Goal: Information Seeking & Learning: Understand process/instructions

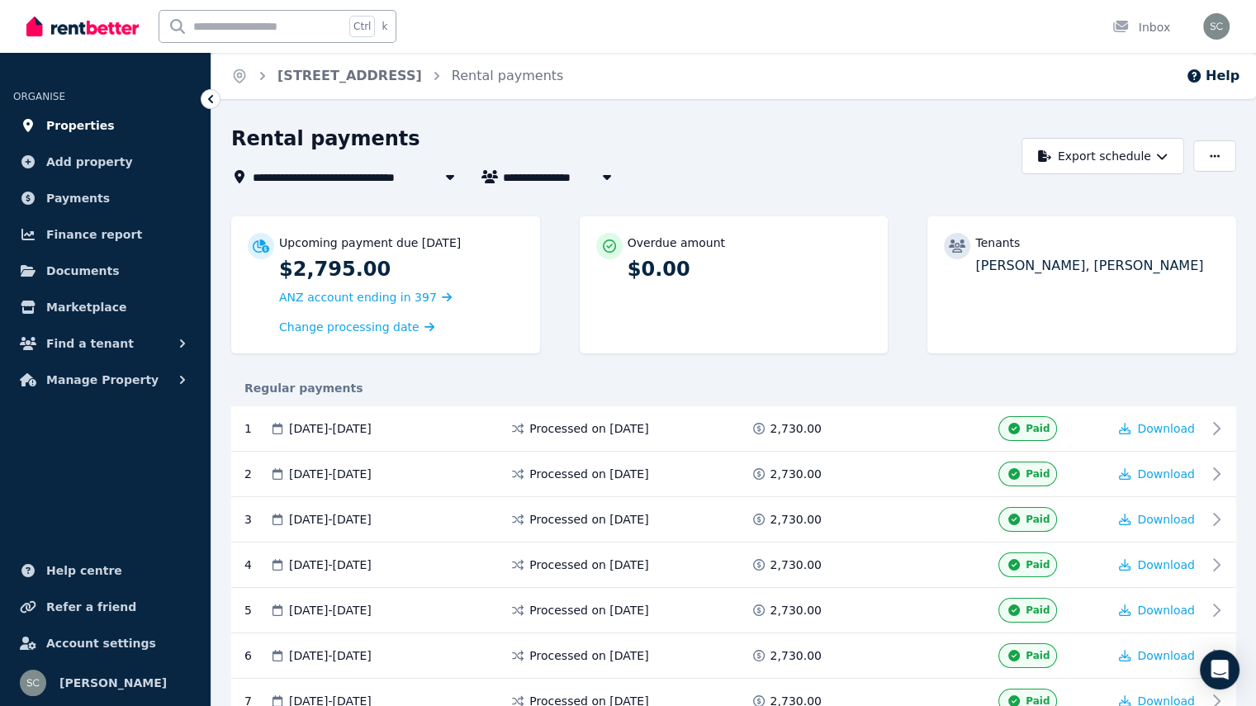
click at [101, 122] on link "Properties" at bounding box center [105, 125] width 184 height 33
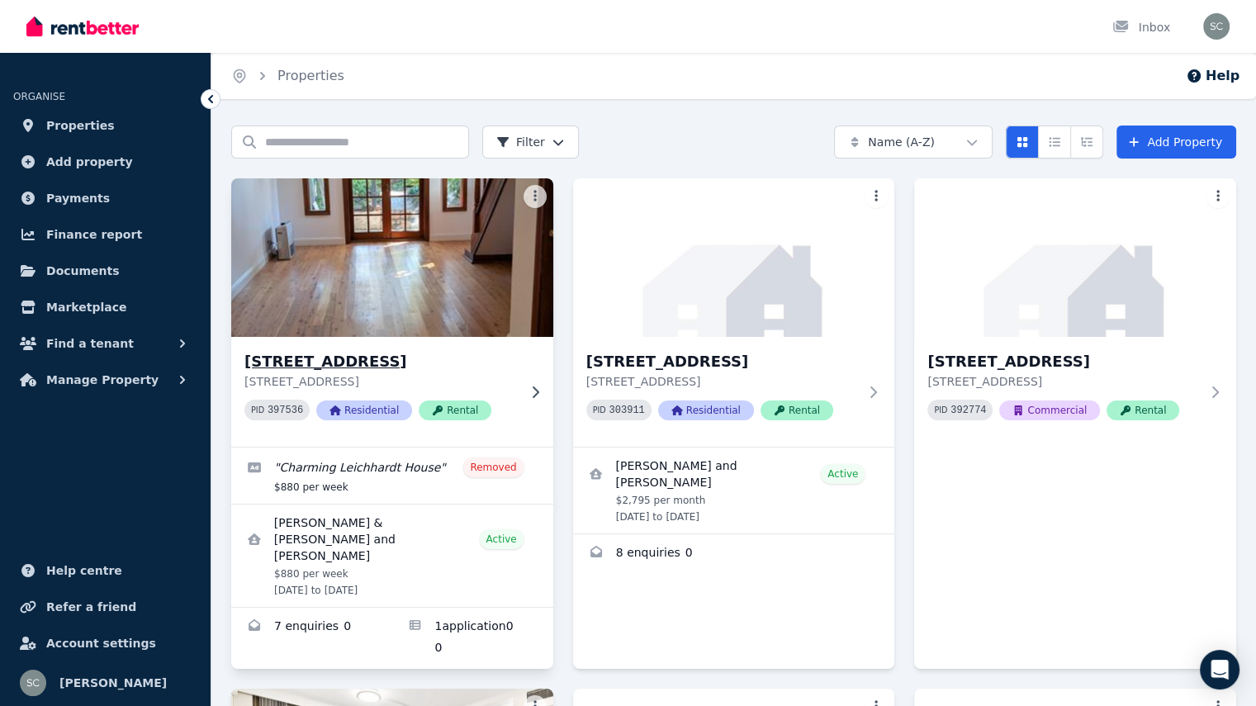
click at [369, 260] on img at bounding box center [392, 257] width 338 height 167
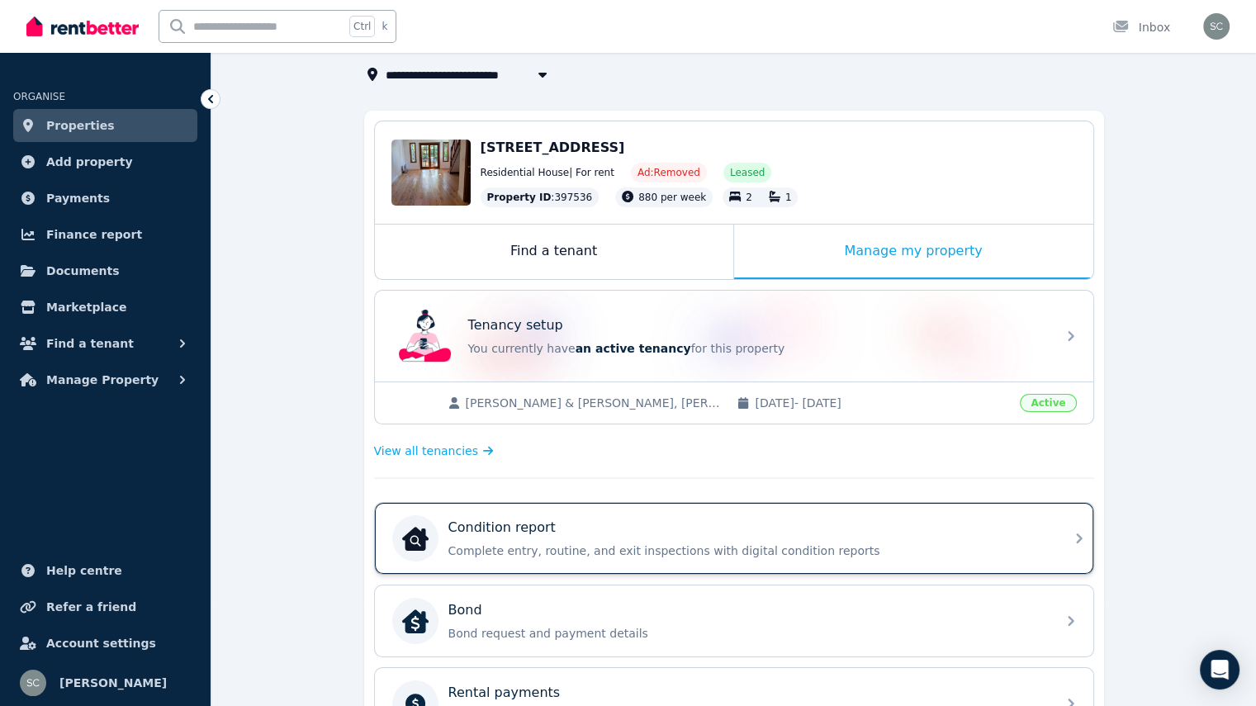
scroll to position [165, 0]
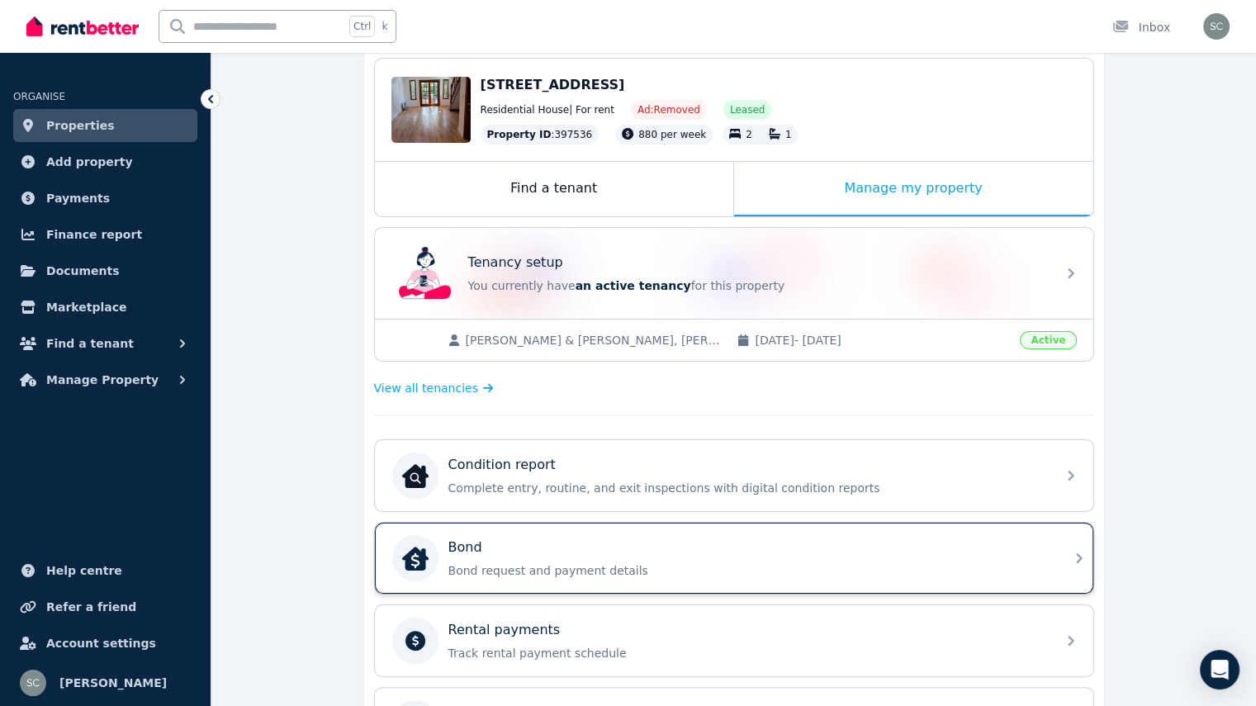
click at [793, 538] on div "Bond" at bounding box center [748, 548] width 598 height 20
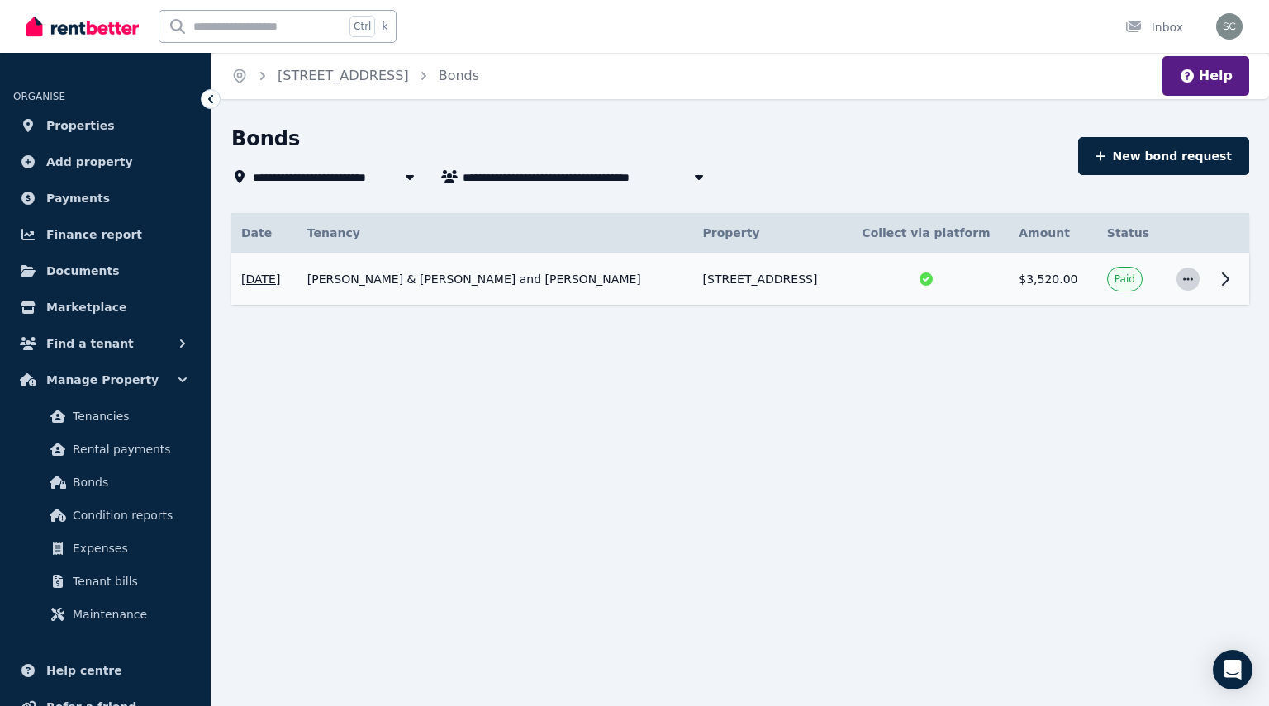
click at [1185, 283] on icon "button" at bounding box center [1187, 279] width 13 height 12
click at [1125, 329] on span "View details" at bounding box center [1133, 324] width 106 height 20
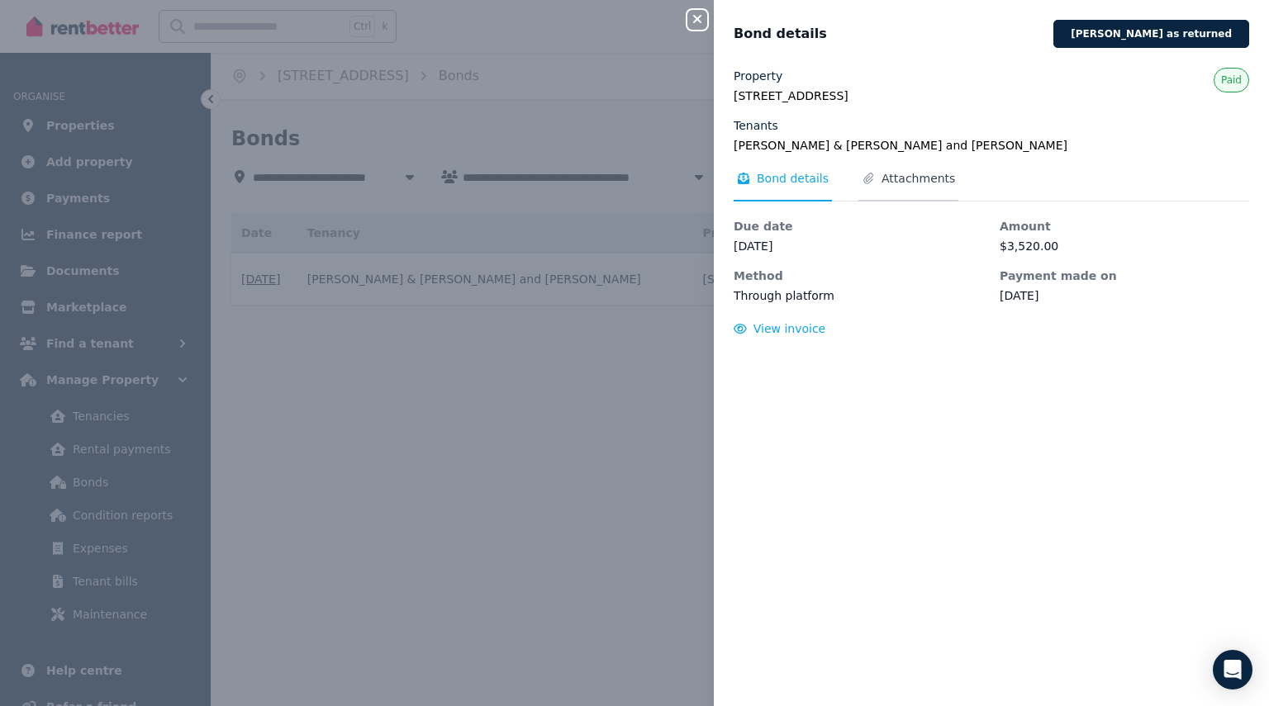
click at [915, 178] on span "Attachments" at bounding box center [918, 178] width 74 height 17
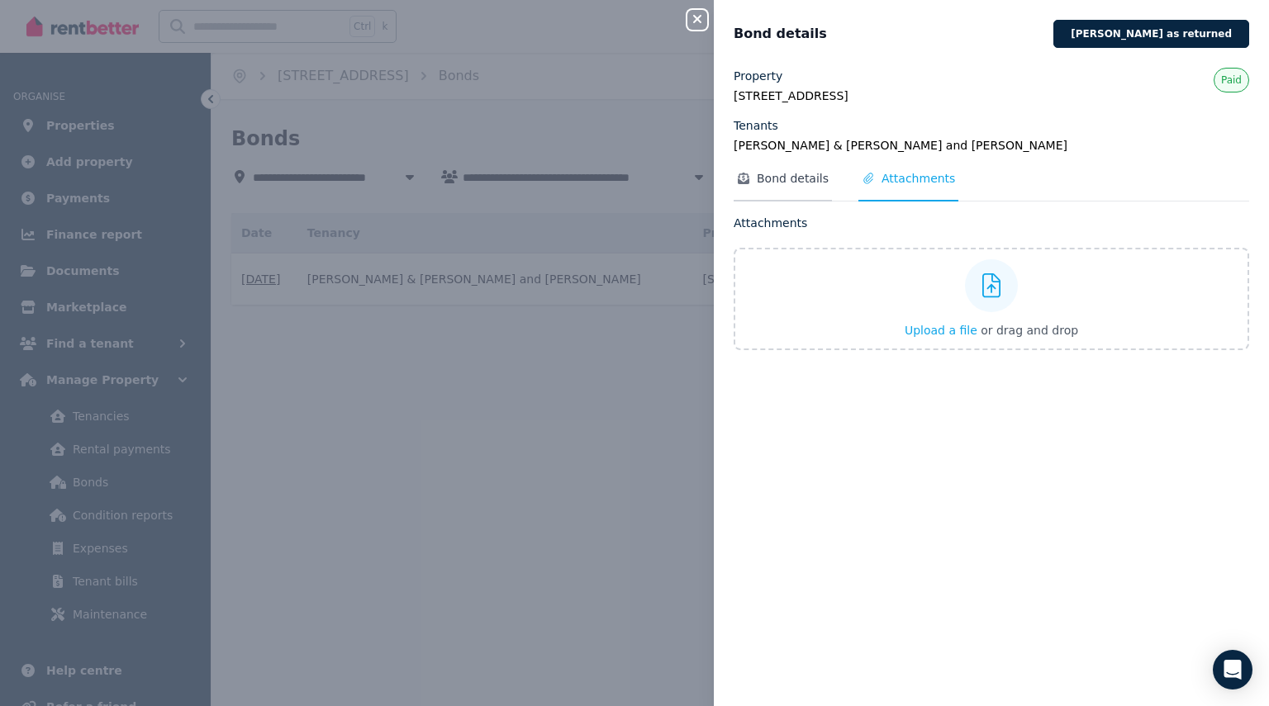
click at [819, 181] on span "Bond details" at bounding box center [793, 178] width 72 height 17
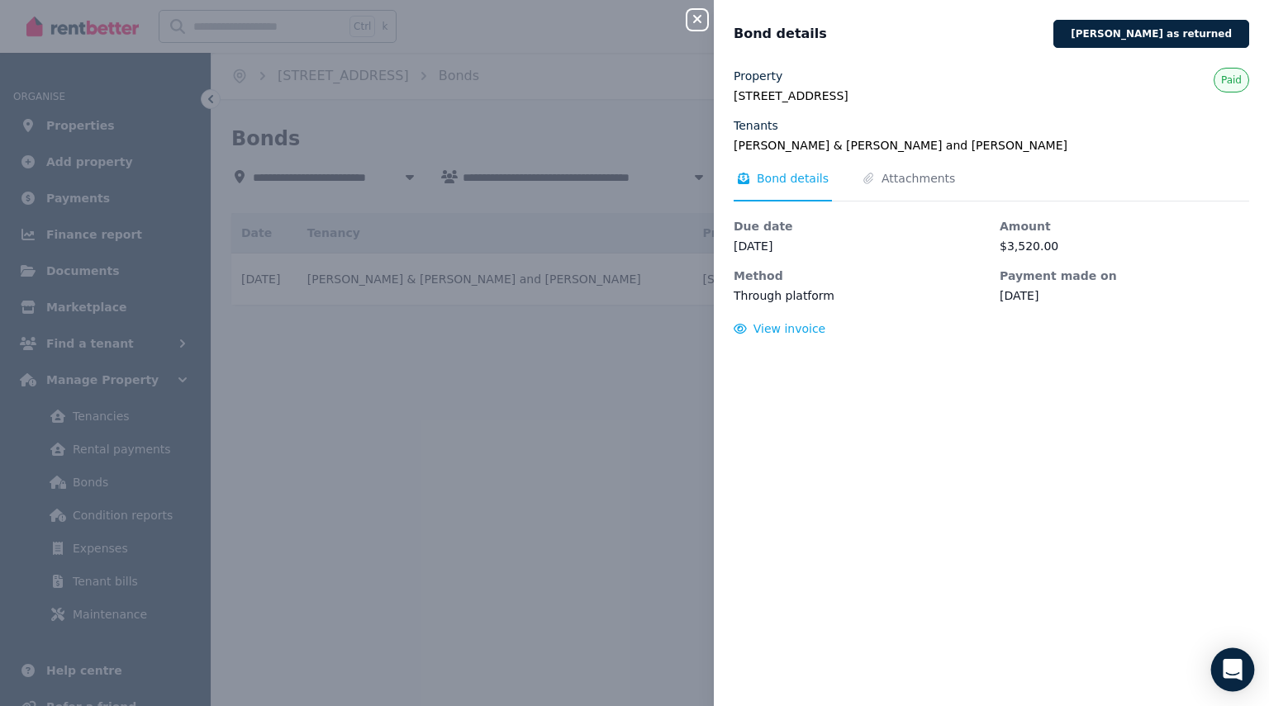
click at [1227, 667] on icon "Open Intercom Messenger" at bounding box center [1231, 669] width 19 height 21
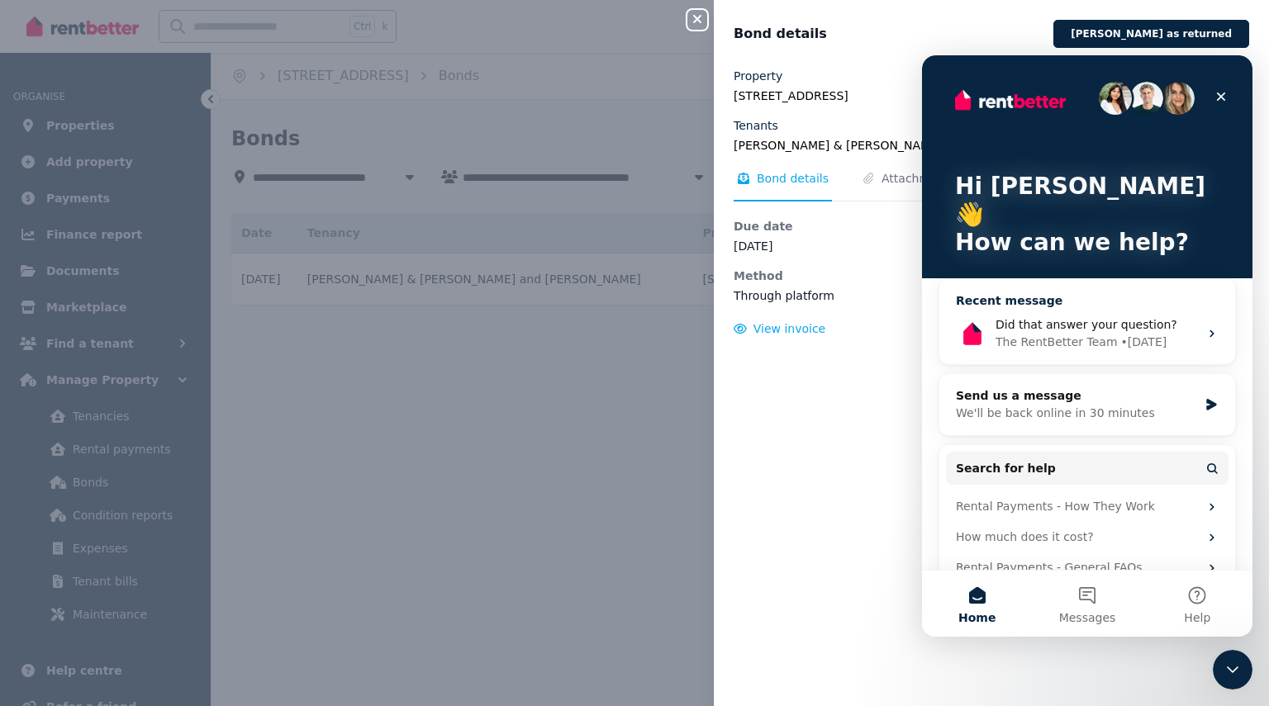
click at [1131, 318] on span "Did that answer your question?" at bounding box center [1086, 324] width 182 height 13
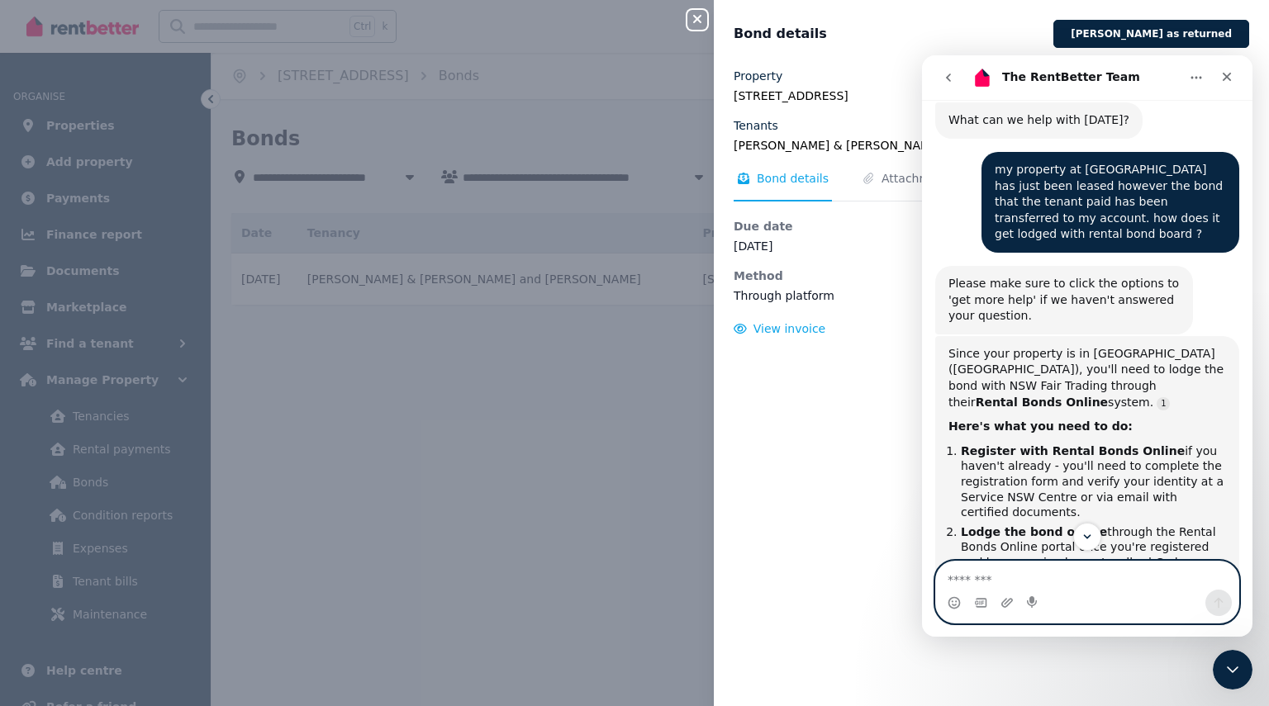
scroll to position [215, 0]
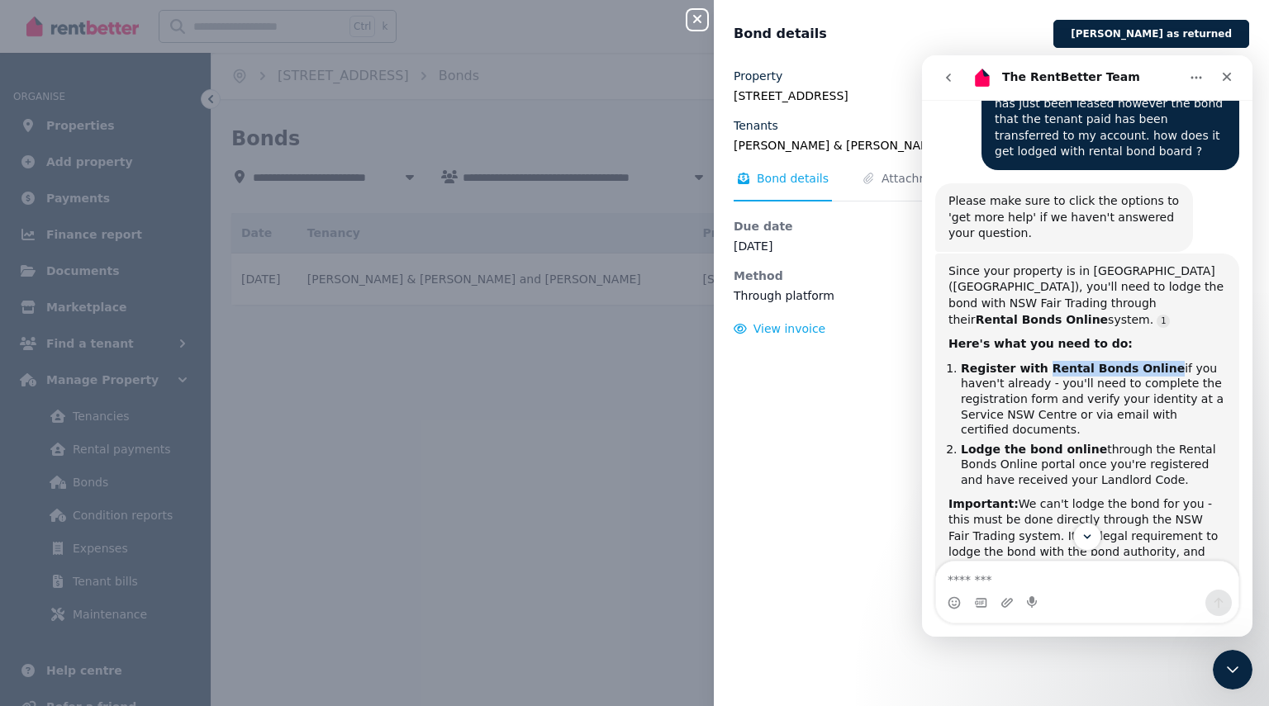
drag, startPoint x: 1035, startPoint y: 350, endPoint x: 1128, endPoint y: 351, distance: 93.3
click at [1136, 362] on b "Register with Rental Bonds Online" at bounding box center [1073, 368] width 224 height 13
copy b "Rental Bonds Online"
